Goal: Use online tool/utility: Utilize a website feature to perform a specific function

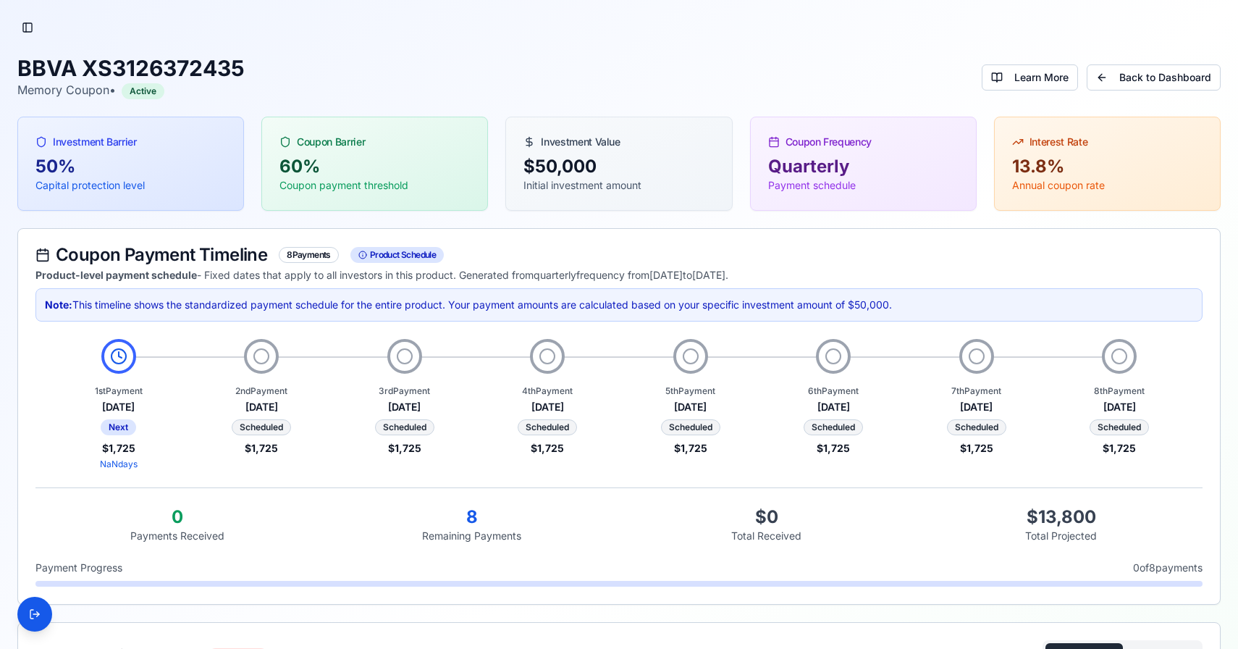
scroll to position [374, 0]
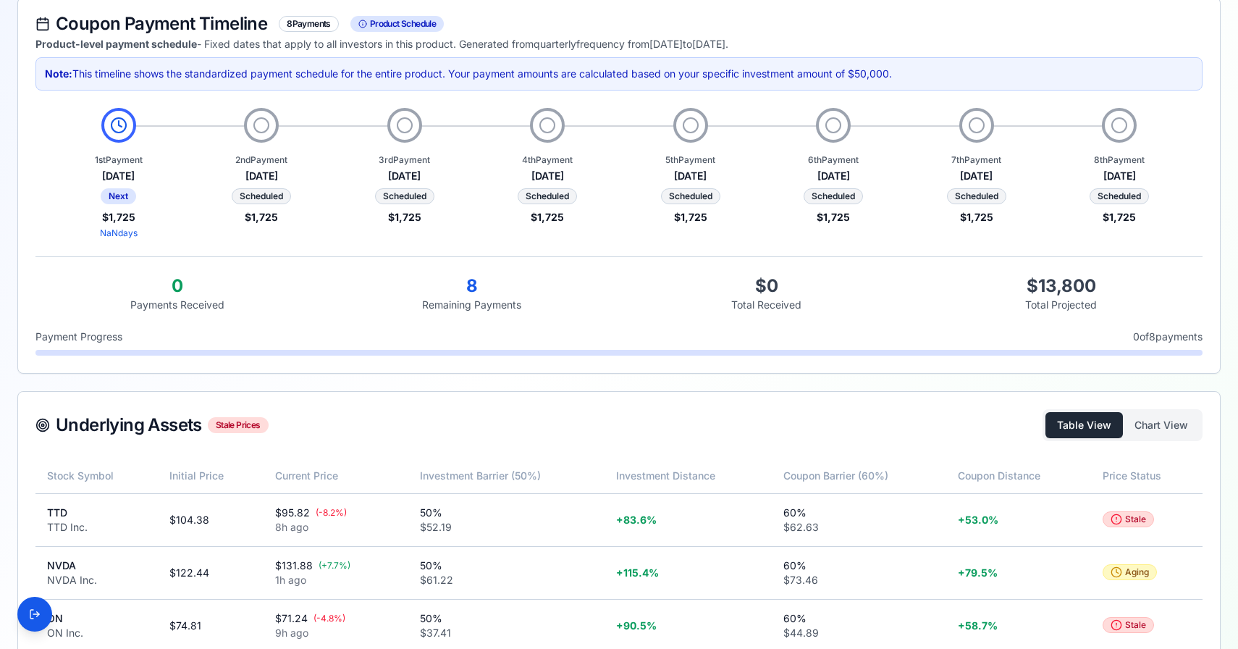
scroll to position [374, 0]
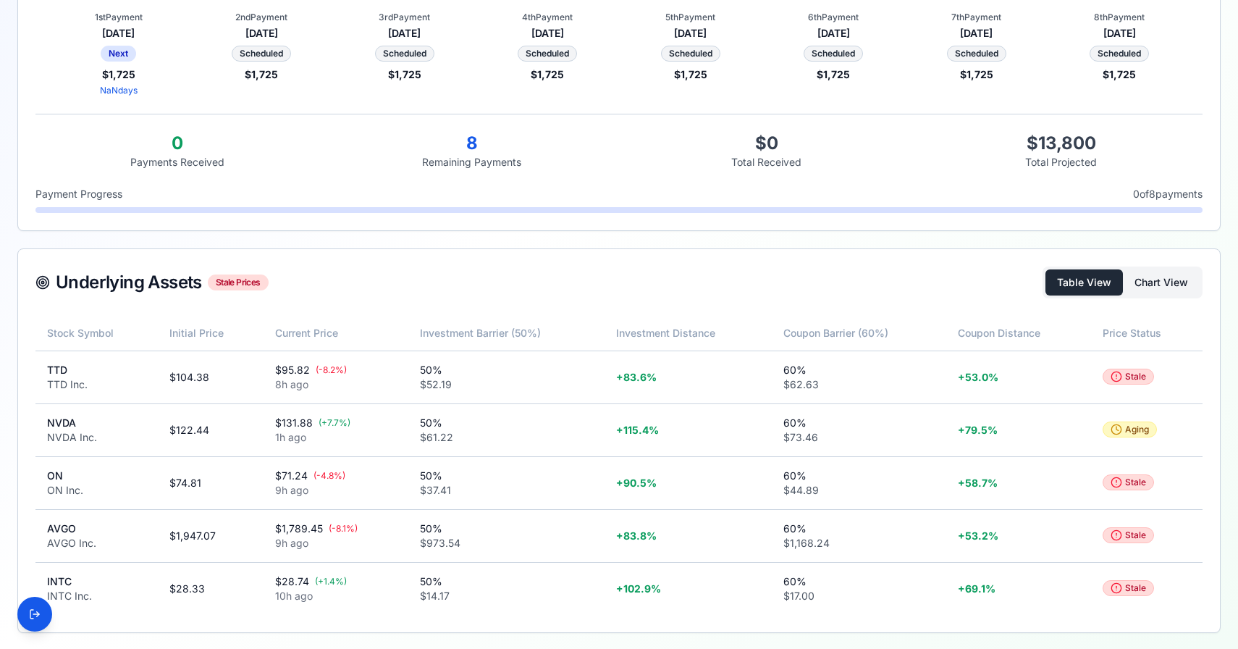
click at [1156, 290] on button "Chart View" at bounding box center [1161, 282] width 77 height 26
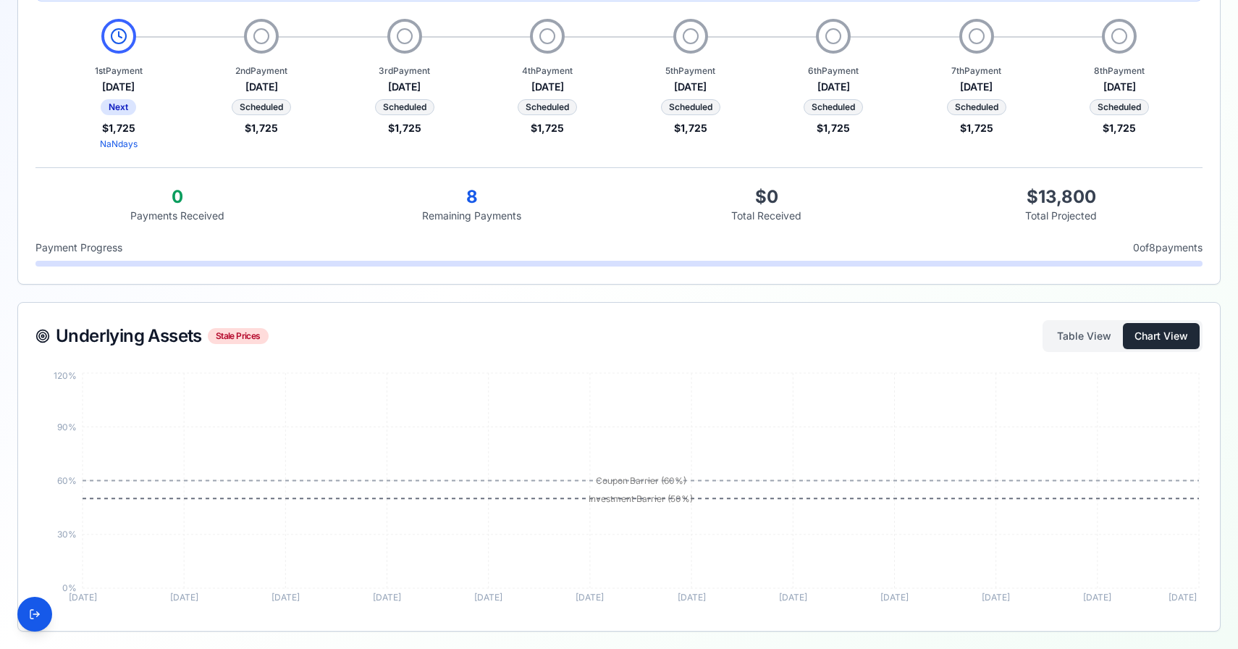
scroll to position [319, 0]
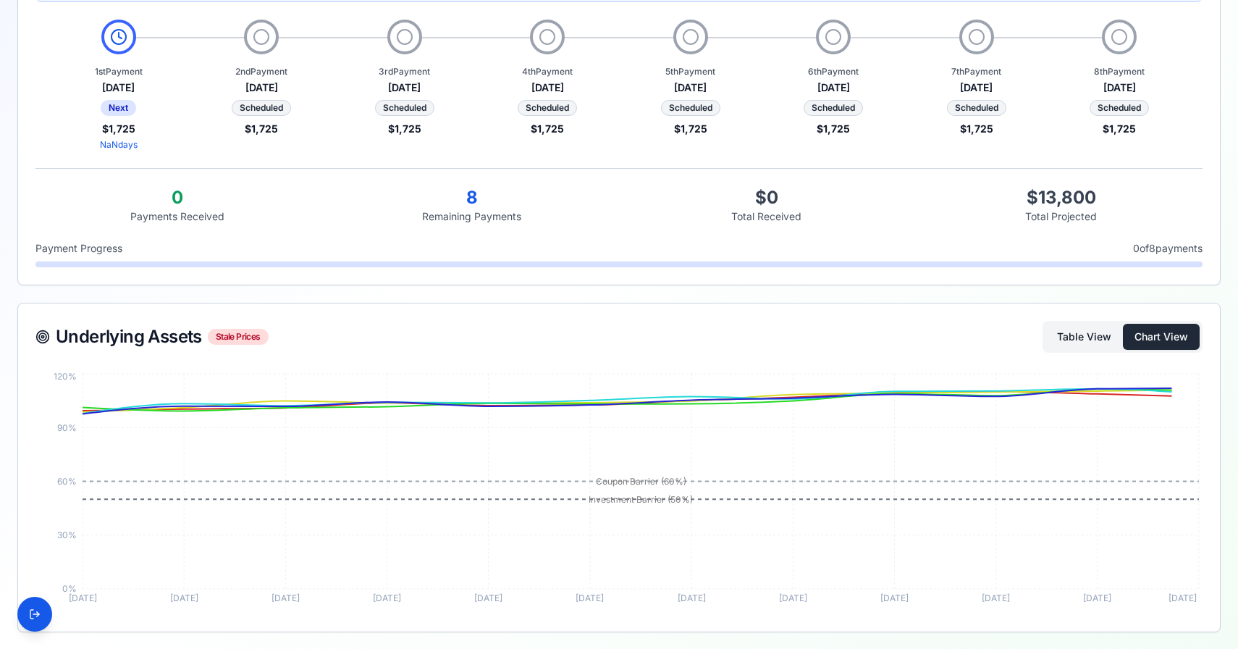
click at [1065, 345] on button "Table View" at bounding box center [1083, 337] width 77 height 26
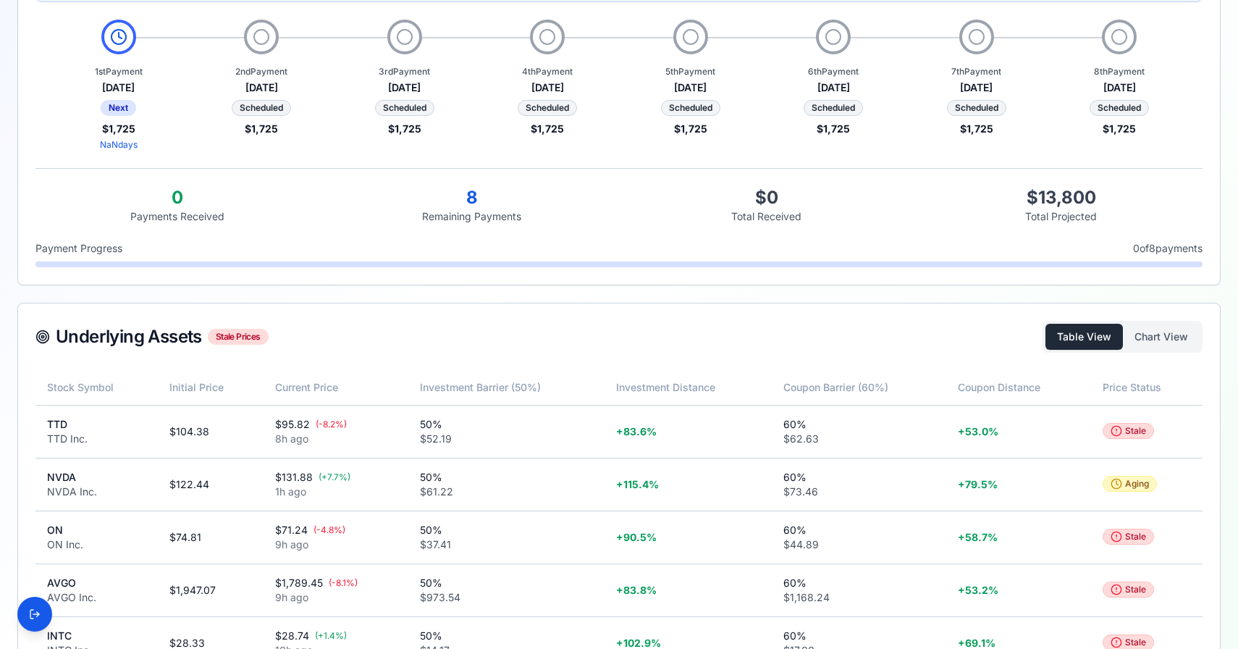
scroll to position [374, 0]
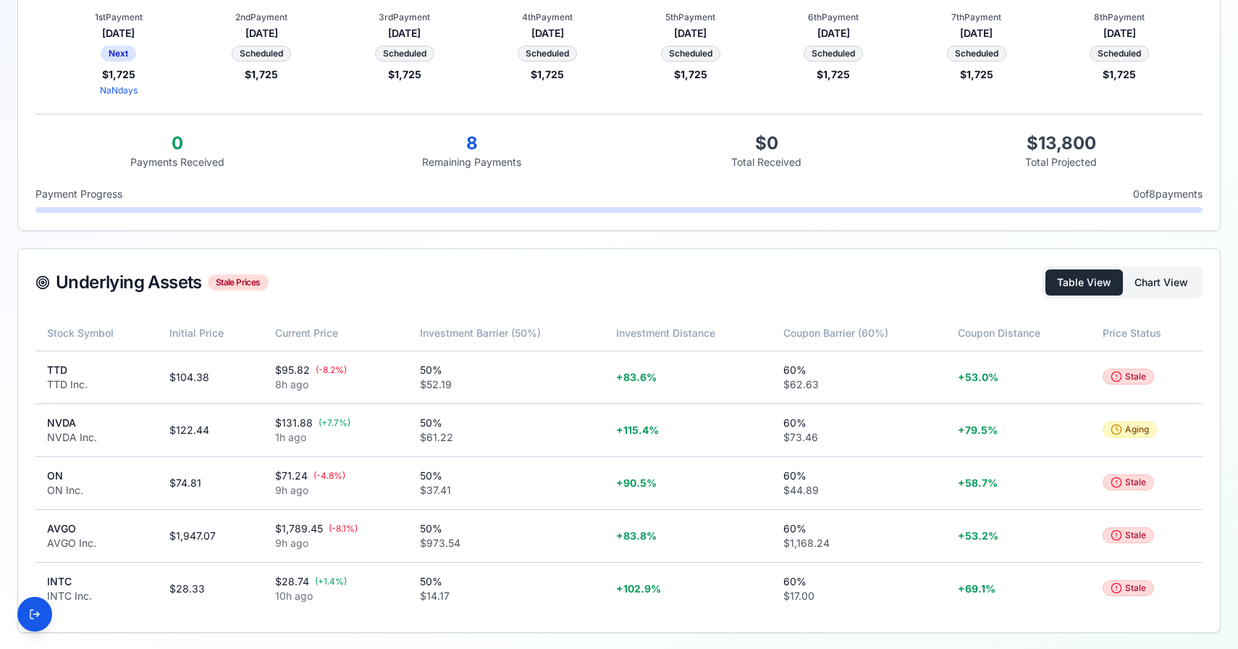
click at [1186, 287] on button "Chart View" at bounding box center [1161, 282] width 77 height 26
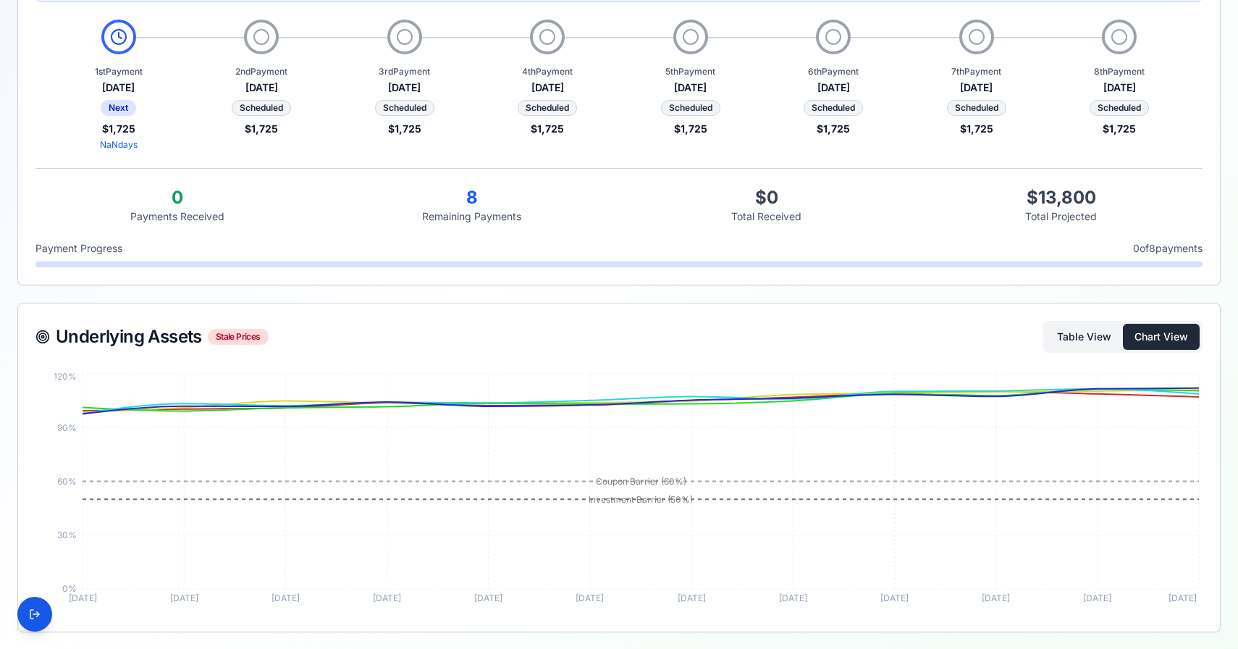
click at [1092, 340] on button "Table View" at bounding box center [1083, 337] width 77 height 26
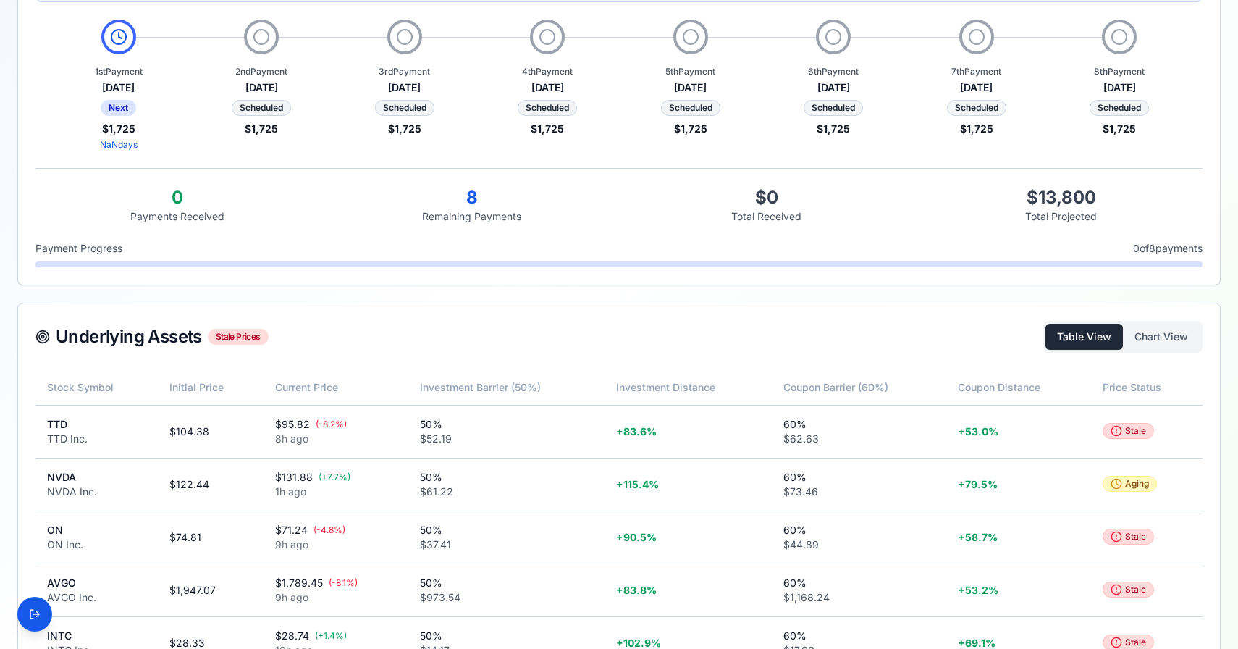
scroll to position [374, 0]
